Goal: Transaction & Acquisition: Purchase product/service

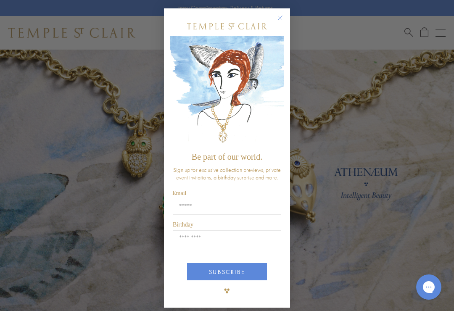
click at [279, 18] on circle "Close dialog" at bounding box center [280, 18] width 10 height 10
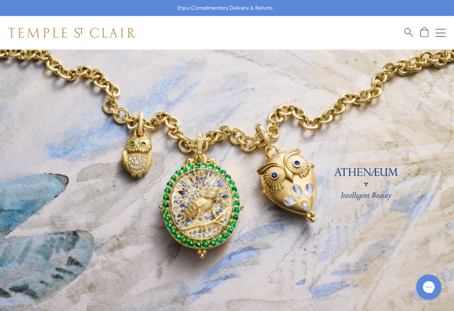
click at [442, 33] on div "Open navigation" at bounding box center [440, 33] width 10 height 0
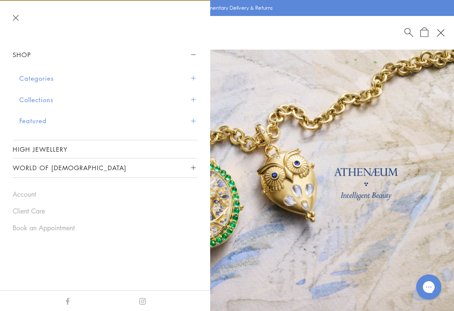
click at [30, 119] on button "Featured" at bounding box center [108, 120] width 178 height 21
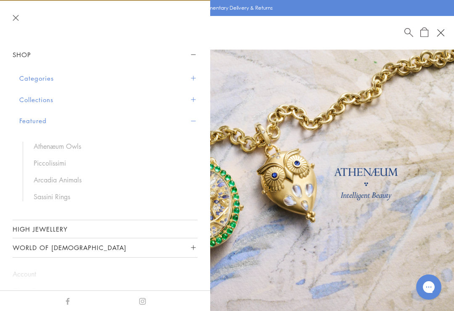
click at [51, 228] on link "High Jewellery" at bounding box center [105, 229] width 185 height 18
click at [36, 98] on button "Collections" at bounding box center [108, 99] width 178 height 21
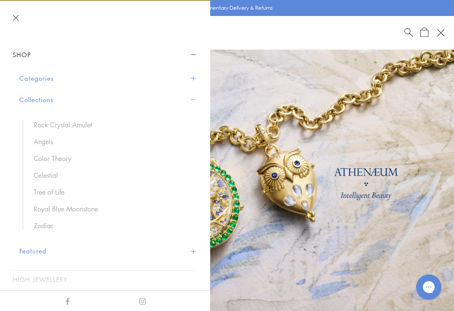
click at [37, 76] on button "Categories" at bounding box center [108, 78] width 178 height 21
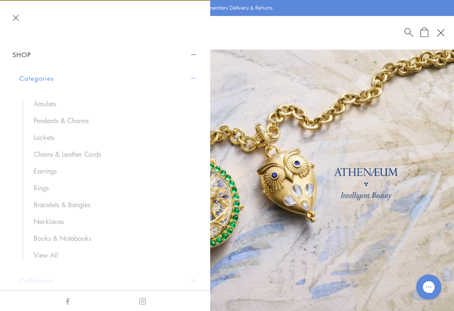
click at [40, 172] on link "Earrings" at bounding box center [111, 170] width 155 height 9
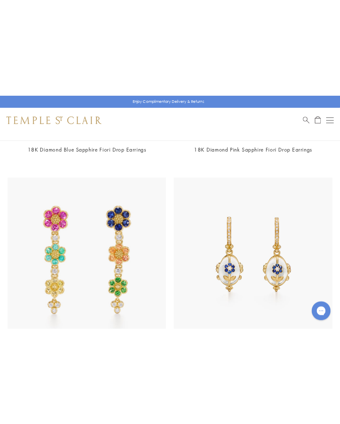
scroll to position [3865, 0]
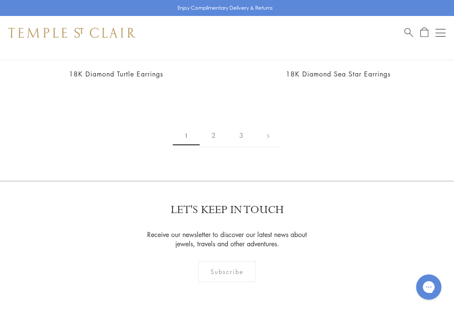
scroll to position [7245, 0]
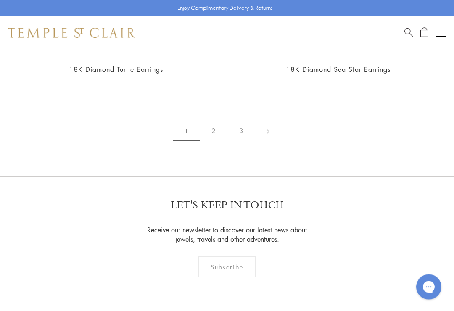
click at [217, 124] on link "2" at bounding box center [214, 131] width 28 height 23
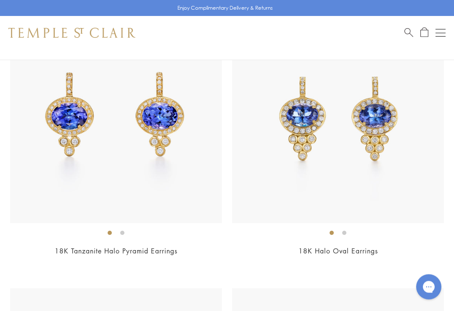
scroll to position [1804, 0]
click at [42, 227] on ol at bounding box center [116, 232] width 212 height 11
click at [418, 100] on img at bounding box center [338, 117] width 212 height 212
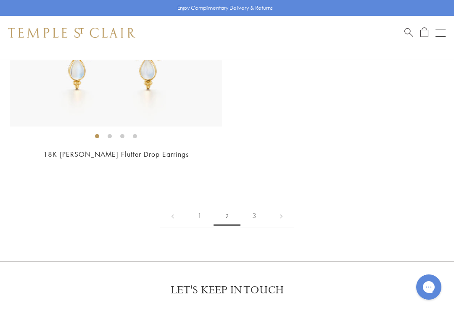
scroll to position [6893, 0]
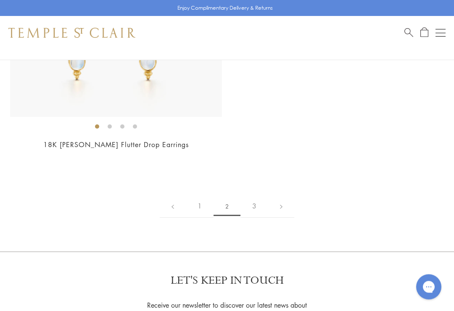
click at [260, 195] on link "3" at bounding box center [254, 206] width 28 height 23
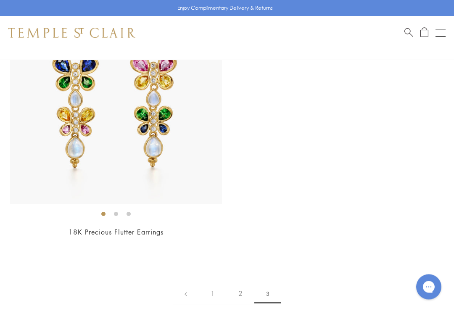
scroll to position [154, 0]
